Goal: Task Accomplishment & Management: Manage account settings

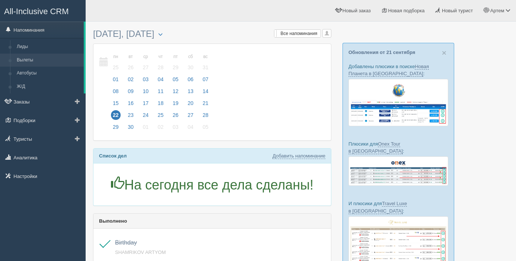
click at [27, 62] on link "Вылеты" at bounding box center [48, 60] width 70 height 13
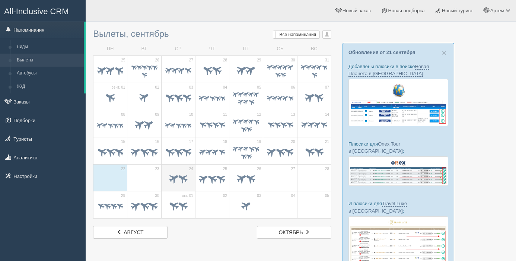
click at [179, 180] on span at bounding box center [182, 178] width 12 height 12
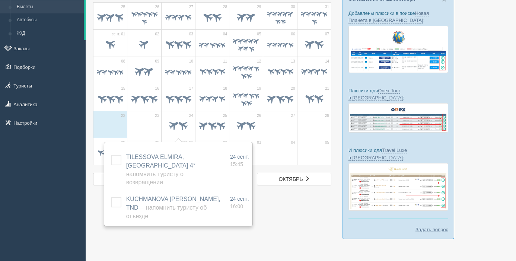
scroll to position [58, 0]
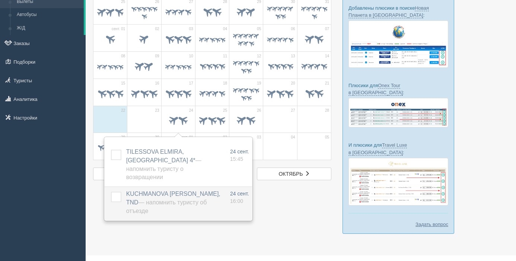
click at [184, 191] on span "KUCHMANOVA NATALYA, TND — Напомнить туристу об отъезде" at bounding box center [173, 202] width 94 height 23
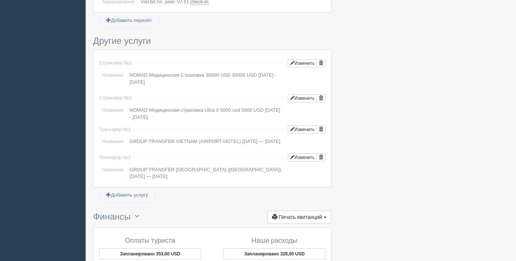
scroll to position [652, 0]
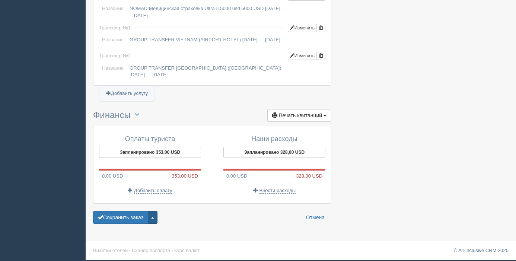
click at [155, 219] on button "button" at bounding box center [153, 217] width 10 height 13
click at [143, 207] on link "Удалить заказ" at bounding box center [125, 204] width 64 height 12
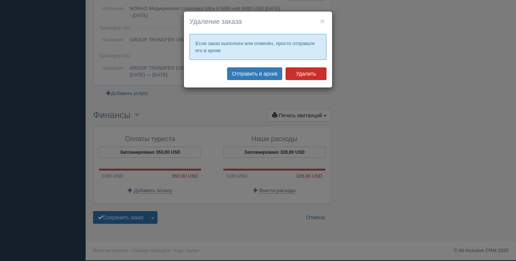
click at [293, 73] on button "Удалить" at bounding box center [306, 73] width 41 height 13
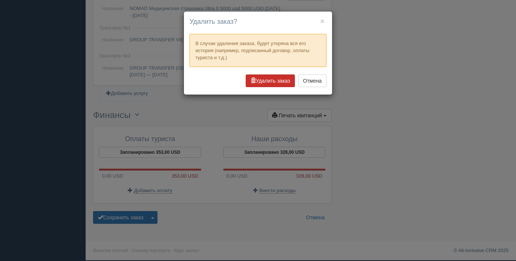
click at [273, 82] on button "Удалить заказ" at bounding box center [270, 80] width 49 height 13
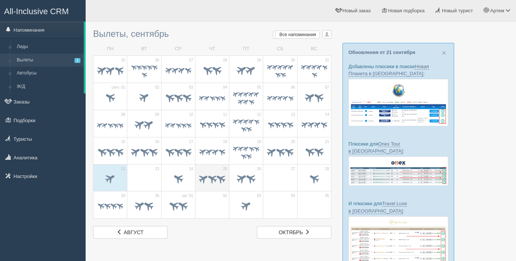
click at [211, 181] on span at bounding box center [212, 179] width 12 height 12
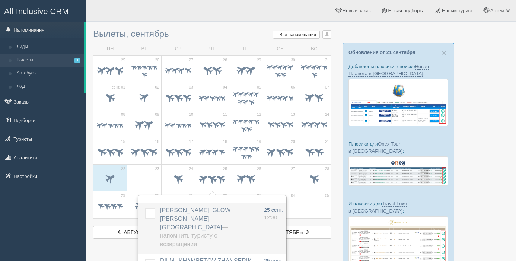
scroll to position [58, 0]
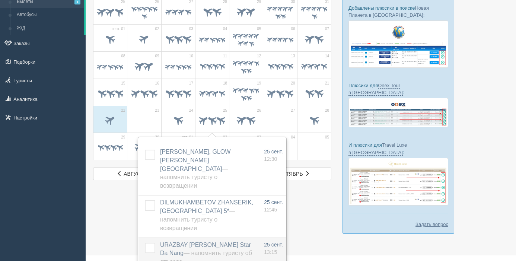
click at [197, 242] on span "URAZBAY ISSA, Ruby Star Da Nang — Напомнить туристу об отъезде" at bounding box center [206, 253] width 92 height 23
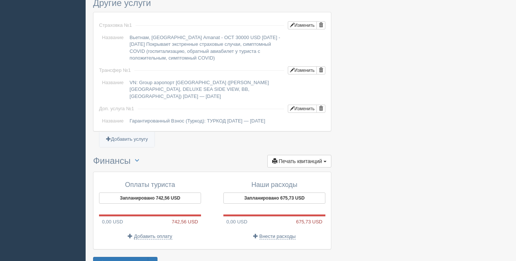
scroll to position [655, 0]
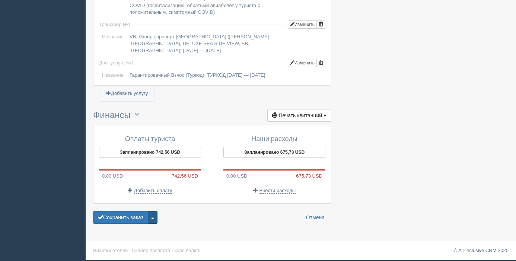
click at [157, 218] on button "button" at bounding box center [153, 217] width 10 height 13
click at [146, 205] on link "Удалить заказ" at bounding box center [125, 204] width 64 height 12
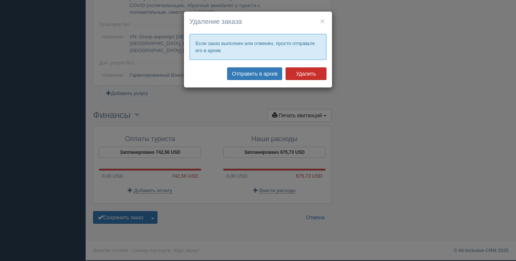
click at [298, 76] on button "Удалить" at bounding box center [306, 73] width 41 height 13
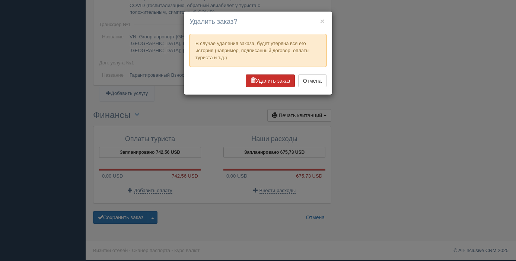
click at [267, 82] on button "Удалить заказ" at bounding box center [270, 80] width 49 height 13
